Goal: Task Accomplishment & Management: Use online tool/utility

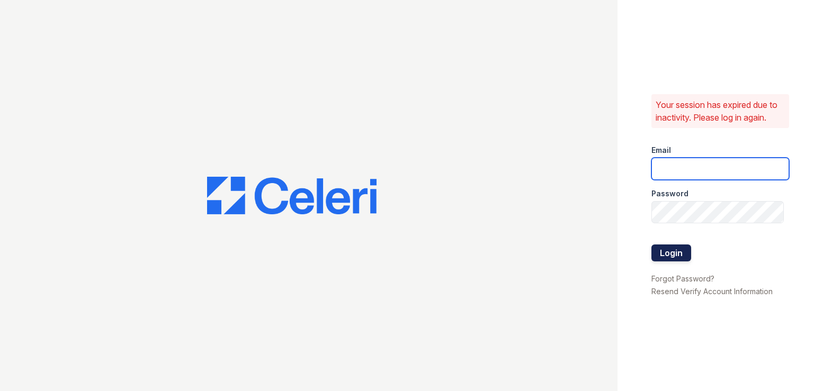
type input "pamela@mmgmgt.com"
click at [675, 257] on button "Login" at bounding box center [671, 253] width 40 height 17
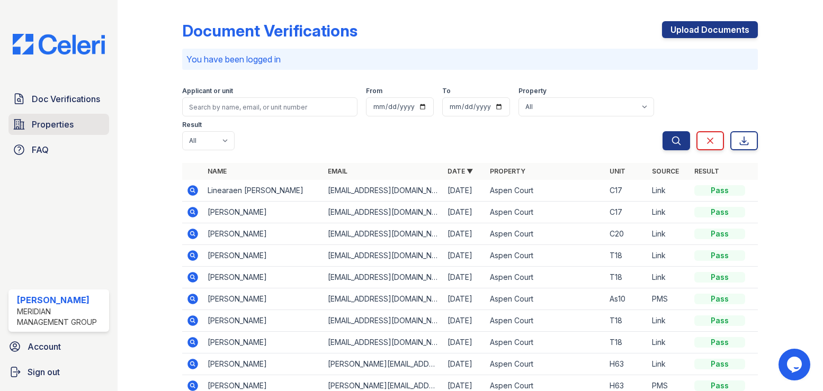
click at [44, 118] on span "Properties" at bounding box center [53, 124] width 42 height 13
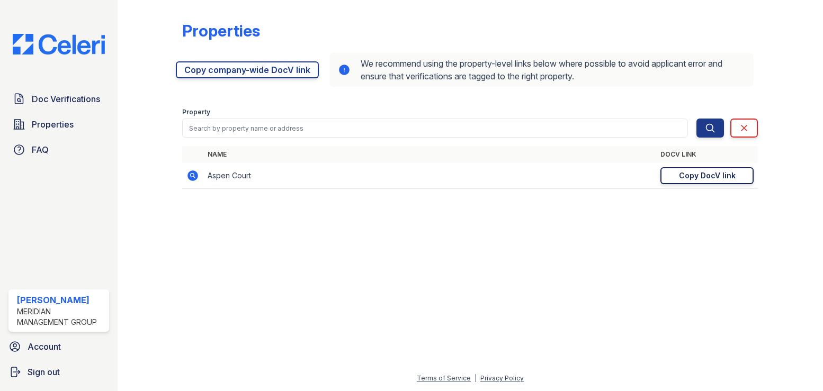
click at [691, 175] on div "Copy DocV link" at bounding box center [707, 176] width 57 height 11
